Goal: Information Seeking & Learning: Learn about a topic

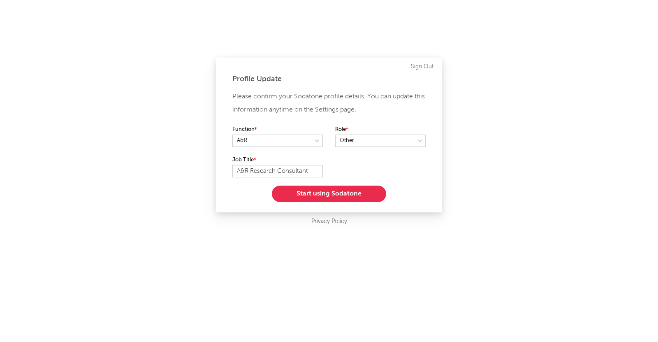
select select "other"
click at [340, 192] on button "Start using Sodatone" at bounding box center [329, 193] width 114 height 16
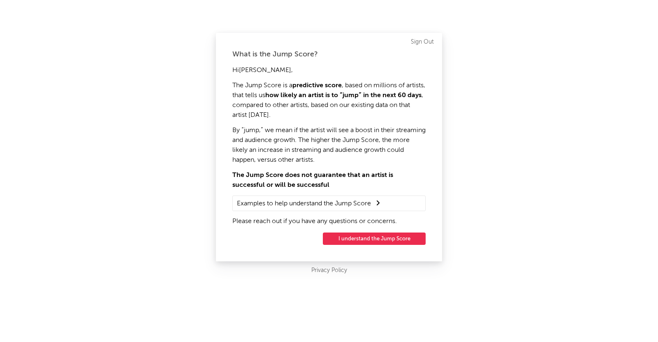
click at [366, 235] on button "I understand the Jump Score" at bounding box center [374, 238] width 103 height 12
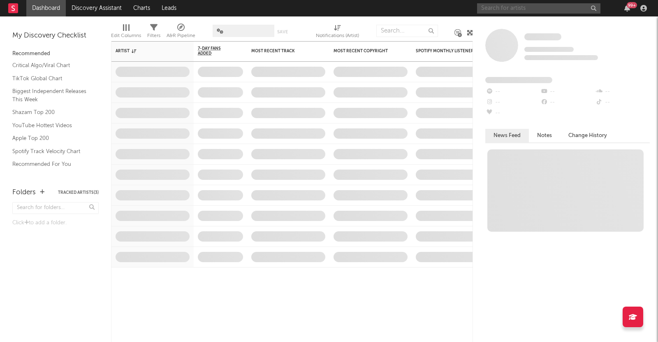
click at [508, 11] on input "text" at bounding box center [538, 8] width 123 height 10
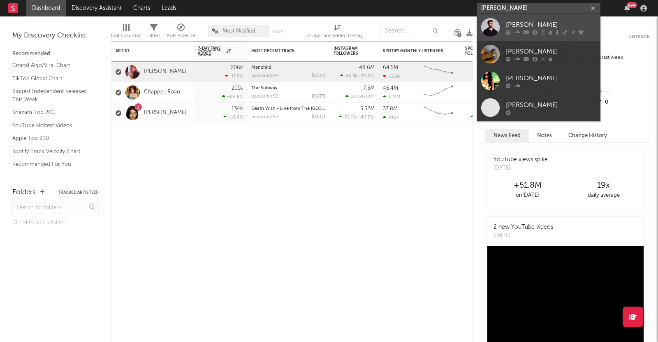
type input "[PERSON_NAME]"
click at [509, 25] on div "[PERSON_NAME]" at bounding box center [551, 25] width 90 height 10
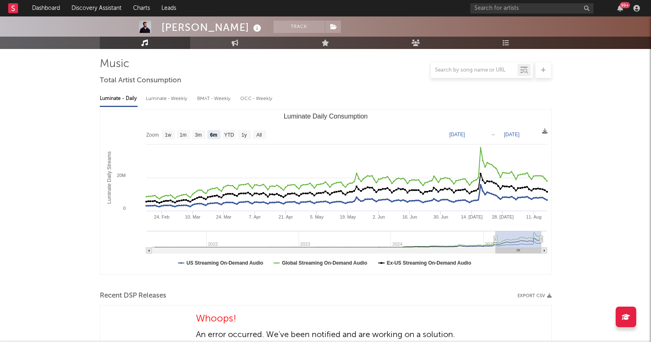
scroll to position [43, 0]
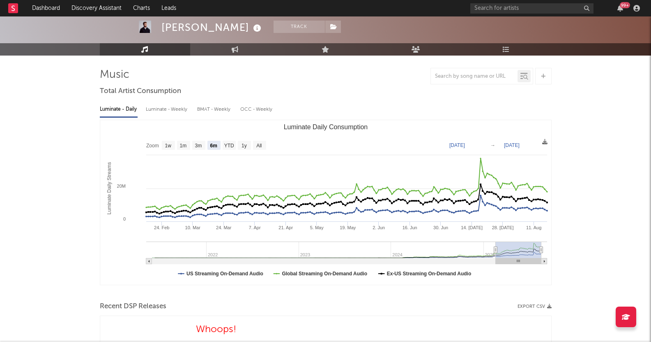
click at [228, 141] on rect "Luminate Daily Consumption" at bounding box center [229, 145] width 13 height 9
select select "YTD"
type input "[DATE]"
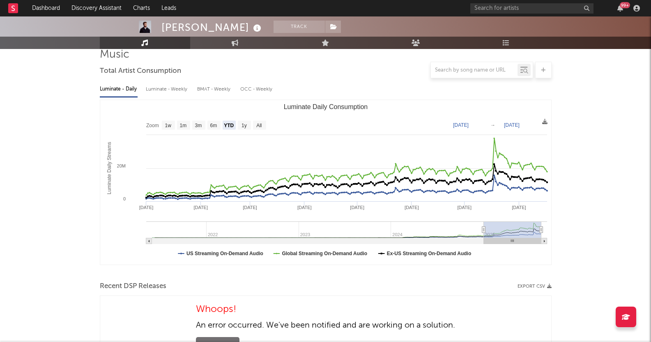
scroll to position [64, 0]
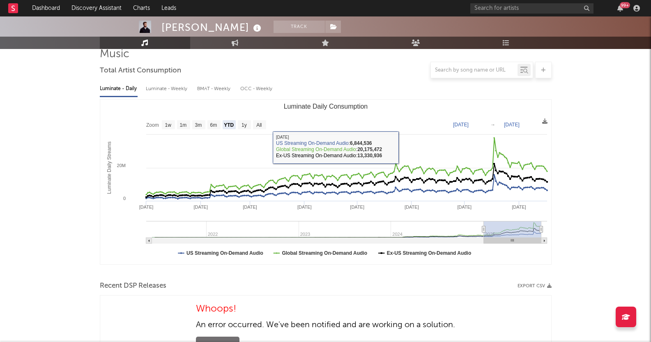
click at [157, 90] on div "Luminate - Weekly" at bounding box center [167, 89] width 43 height 14
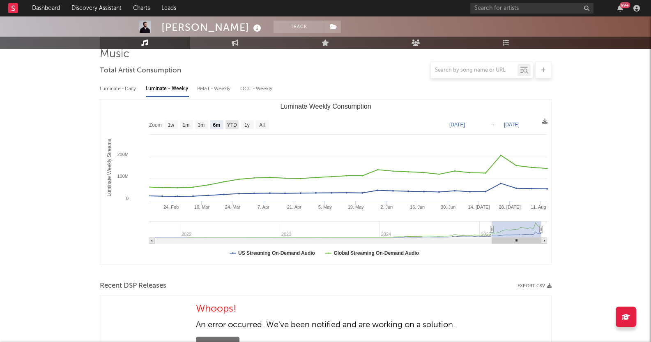
click at [233, 123] on text "YTD" at bounding box center [232, 125] width 10 height 6
select select "YTD"
type input "[DATE]"
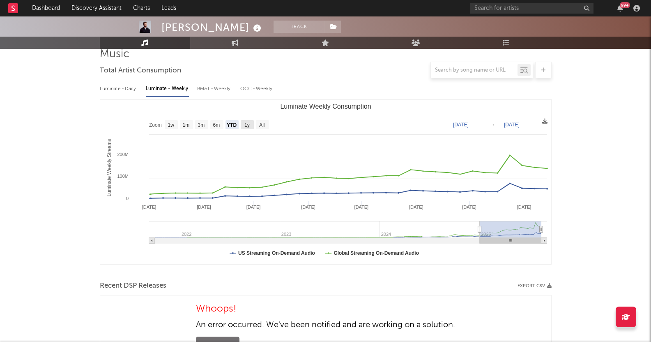
click at [253, 122] on rect "Luminate Weekly Consumption" at bounding box center [247, 124] width 13 height 9
select select "1y"
type input "[DATE]"
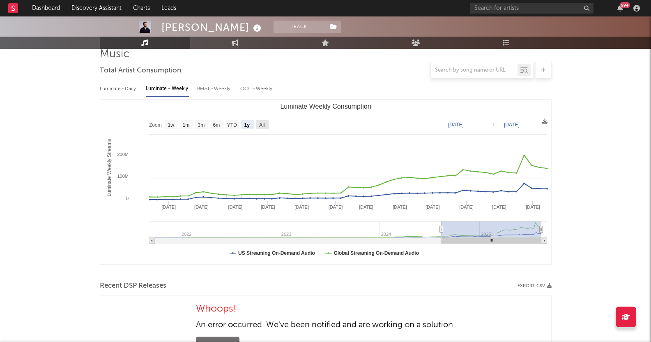
click at [265, 124] on text "All" at bounding box center [261, 125] width 5 height 6
select select "All"
type input "[DATE]"
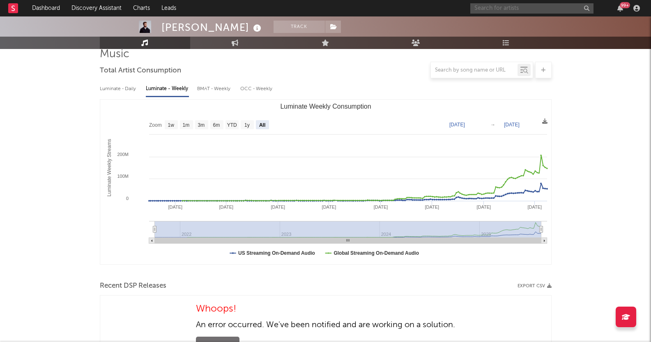
click at [527, 12] on input "text" at bounding box center [532, 8] width 123 height 10
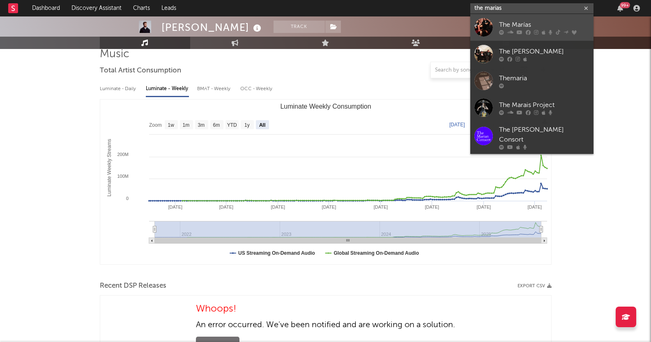
type input "the marias"
click at [545, 20] on div "The Marías" at bounding box center [544, 25] width 90 height 10
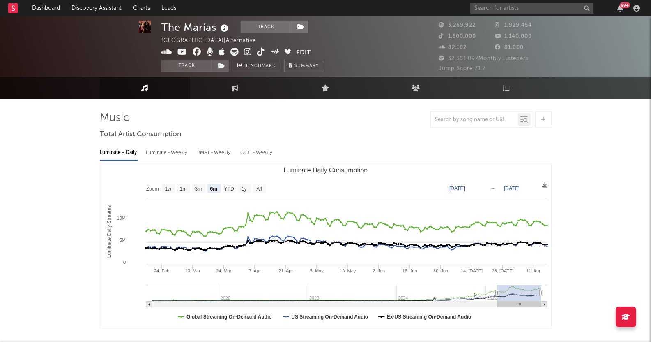
scroll to position [9, 0]
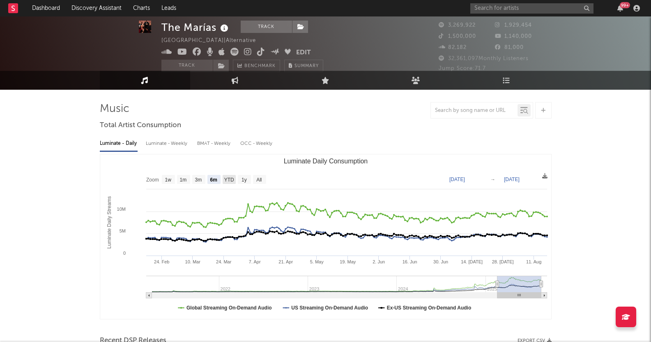
click at [225, 177] on text "YTD" at bounding box center [229, 180] width 10 height 6
select select "YTD"
type input "[DATE]"
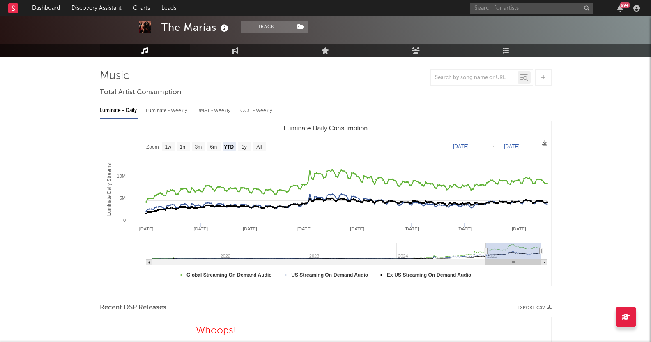
scroll to position [38, 0]
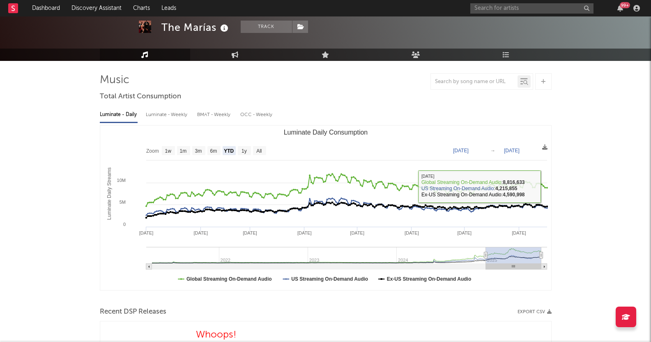
click at [164, 115] on div "Luminate - Weekly" at bounding box center [167, 115] width 43 height 14
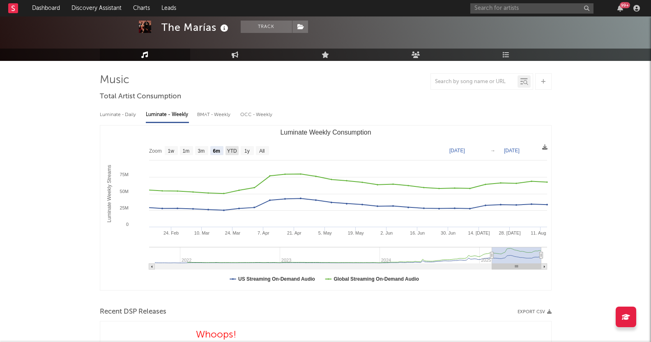
click at [228, 149] on text "YTD" at bounding box center [232, 151] width 10 height 6
select select "YTD"
type input "[DATE]"
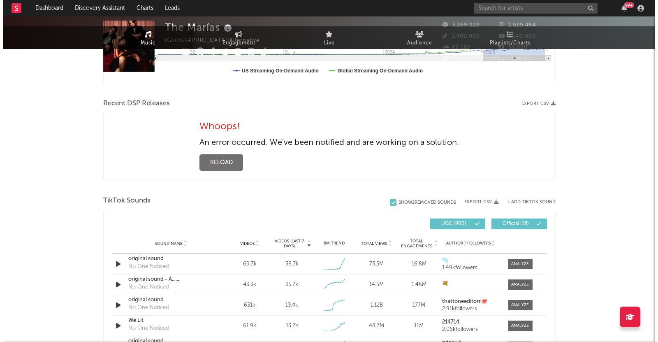
scroll to position [0, 0]
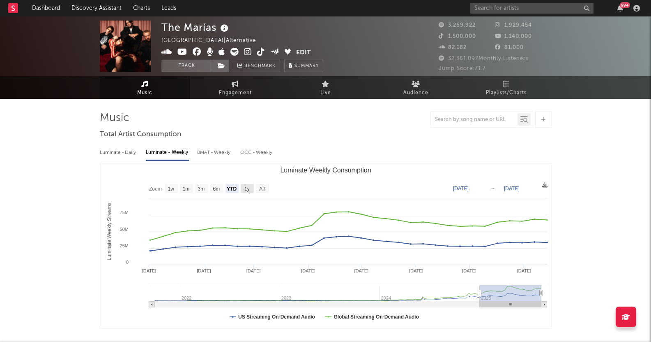
click at [247, 192] on text "1y" at bounding box center [246, 189] width 5 height 6
select select "1y"
type input "[DATE]"
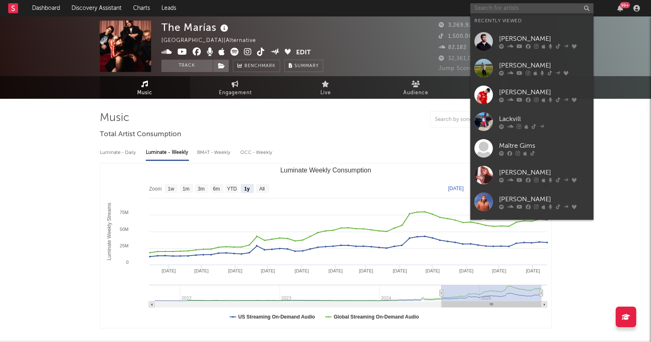
click at [518, 8] on input "text" at bounding box center [532, 8] width 123 height 10
paste input "love me not"
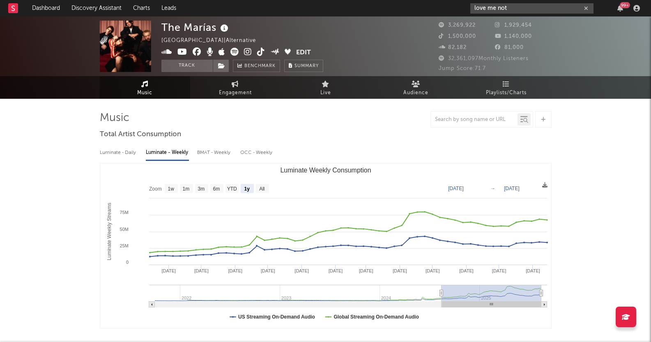
click at [513, 9] on input "love me not" at bounding box center [532, 8] width 123 height 10
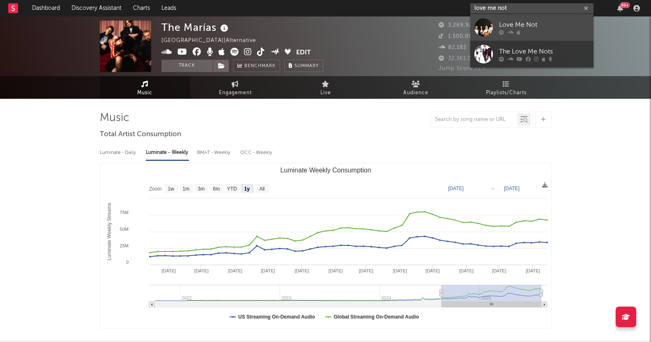
type input "love me not"
click at [504, 26] on div "Love Me Not" at bounding box center [544, 25] width 90 height 10
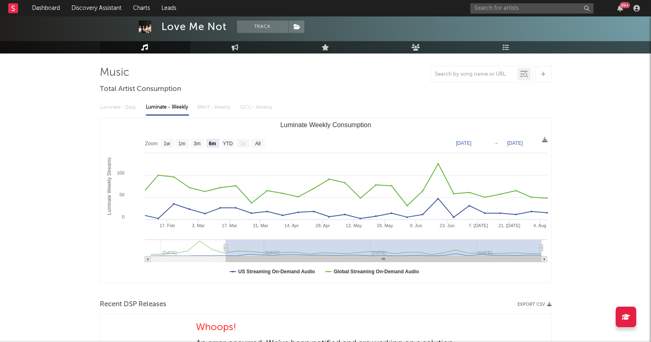
scroll to position [40, 0]
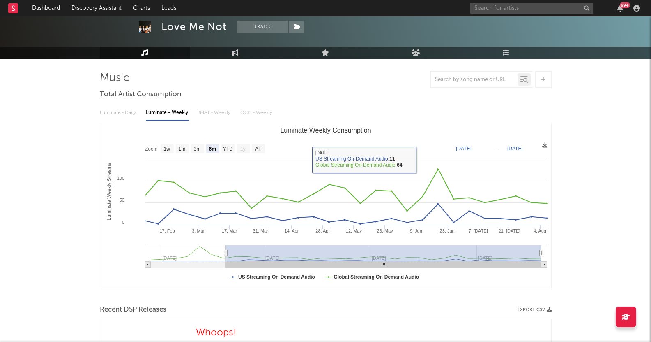
click at [215, 113] on div "Luminate - Daily Luminate - Weekly BMAT - Weekly OCC - Weekly" at bounding box center [326, 113] width 452 height 14
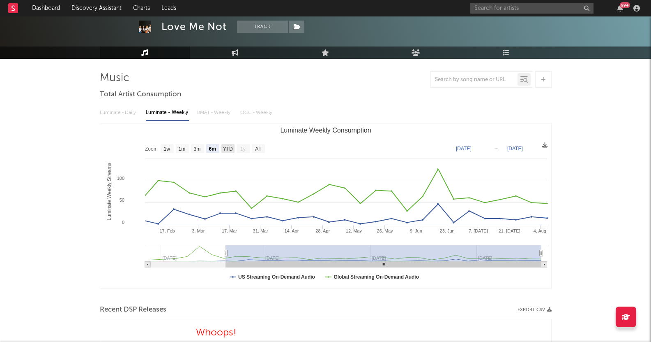
click at [224, 150] on text "YTD" at bounding box center [228, 149] width 10 height 6
select select "YTD"
type input "[DATE]"
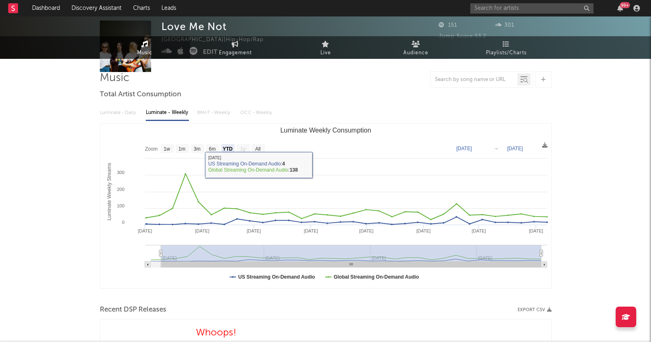
scroll to position [0, 0]
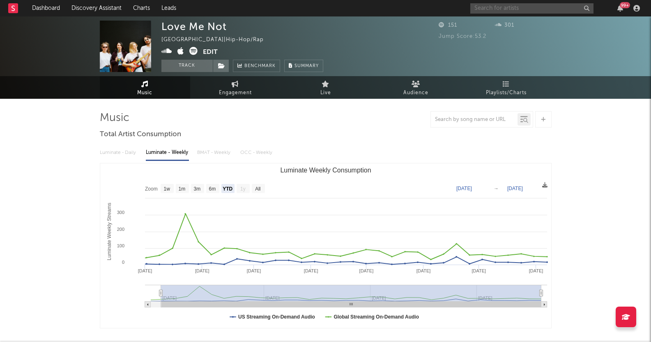
click at [509, 6] on input "text" at bounding box center [532, 8] width 123 height 10
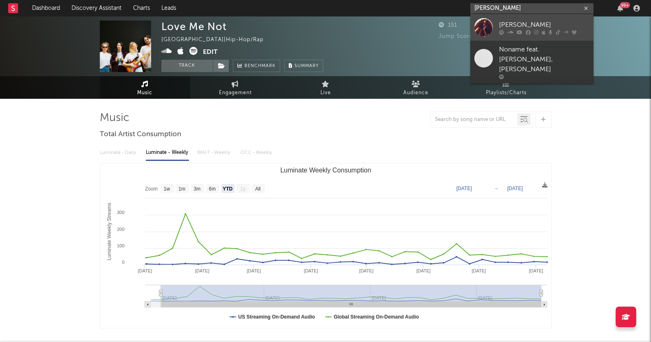
type input "[PERSON_NAME]"
click at [499, 19] on link "[PERSON_NAME]" at bounding box center [532, 27] width 123 height 27
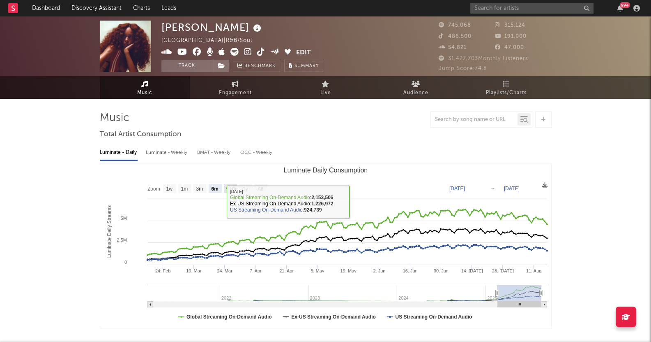
click at [228, 188] on text "YTD" at bounding box center [230, 189] width 10 height 6
select select "YTD"
type input "[DATE]"
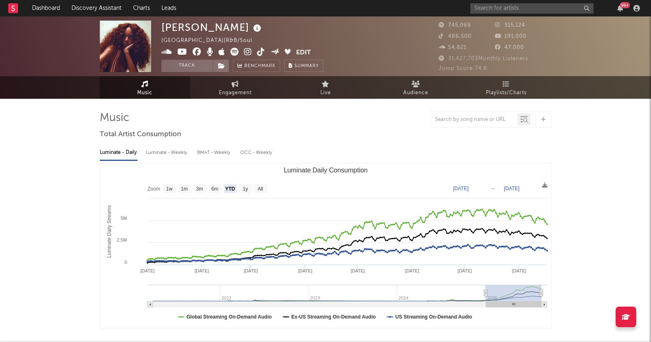
click at [165, 148] on div "Luminate - Weekly" at bounding box center [167, 152] width 43 height 14
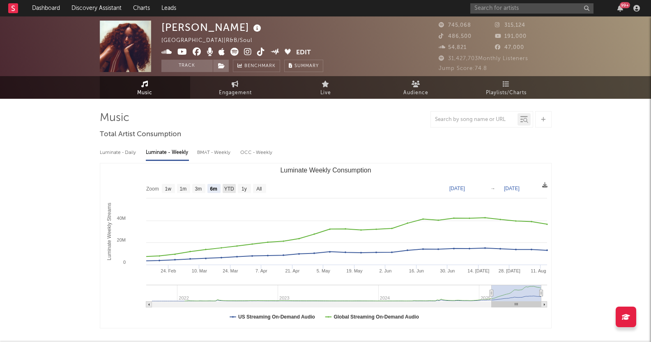
click at [227, 187] on text "YTD" at bounding box center [229, 189] width 10 height 6
select select "YTD"
type input "[DATE]"
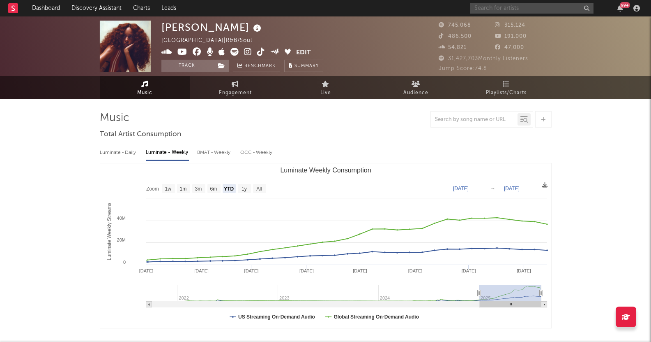
click at [494, 7] on input "text" at bounding box center [532, 8] width 123 height 10
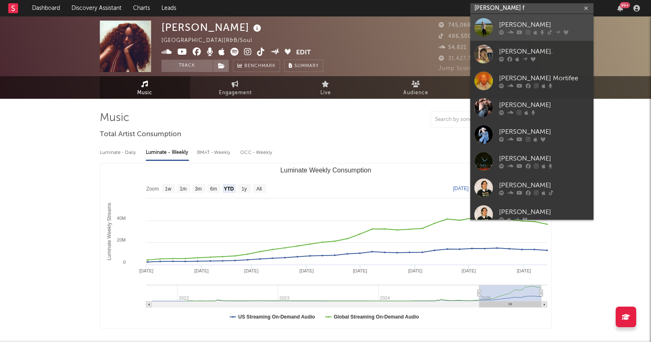
type input "[PERSON_NAME] f"
click at [508, 22] on div "[PERSON_NAME]" at bounding box center [544, 25] width 90 height 10
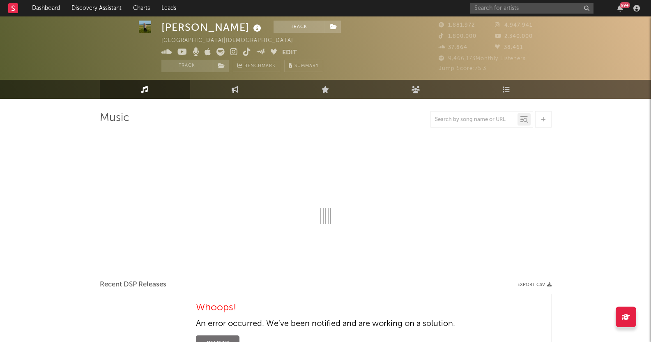
scroll to position [35, 0]
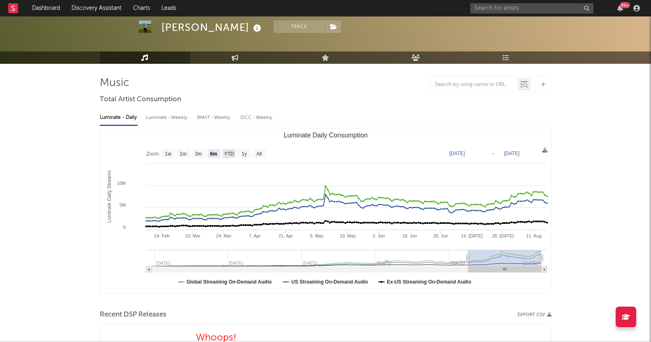
click at [227, 152] on text "YTD" at bounding box center [229, 154] width 10 height 6
select select "YTD"
type input "[DATE]"
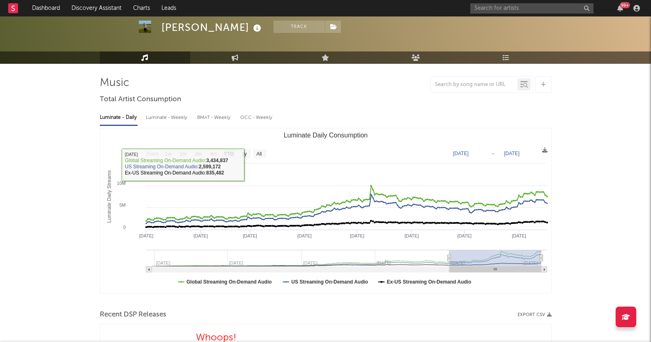
click at [168, 120] on div "Luminate - Weekly" at bounding box center [167, 118] width 43 height 14
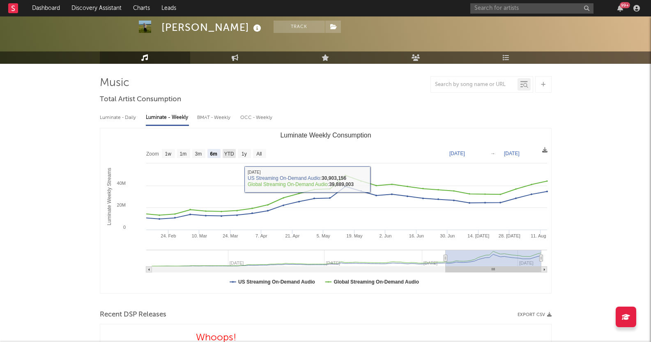
click at [232, 155] on text "YTD" at bounding box center [229, 154] width 10 height 6
select select "YTD"
type input "[DATE]"
